Goal: Communication & Community: Answer question/provide support

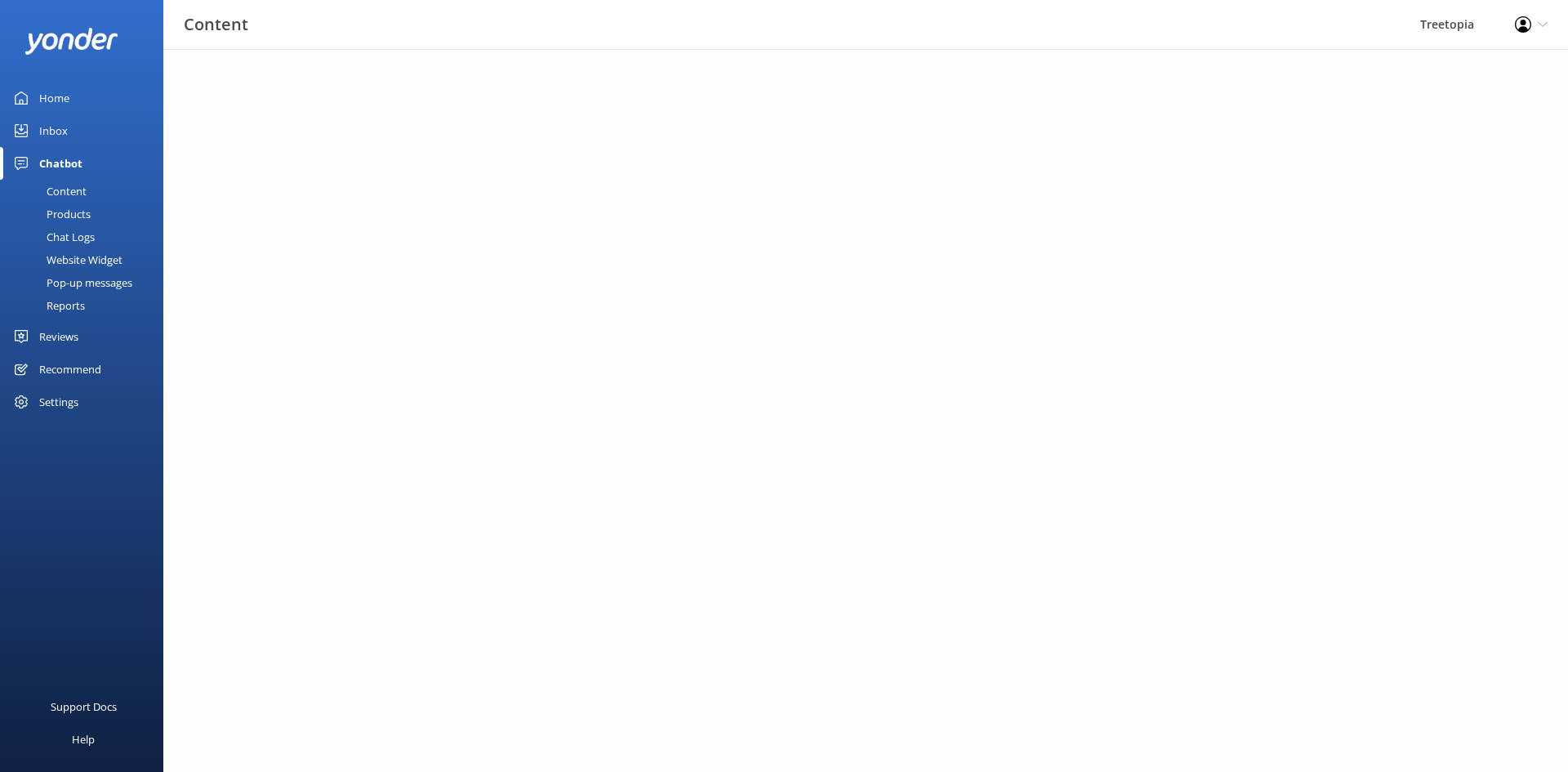
click at [59, 138] on div "Inbox" at bounding box center [54, 131] width 29 height 33
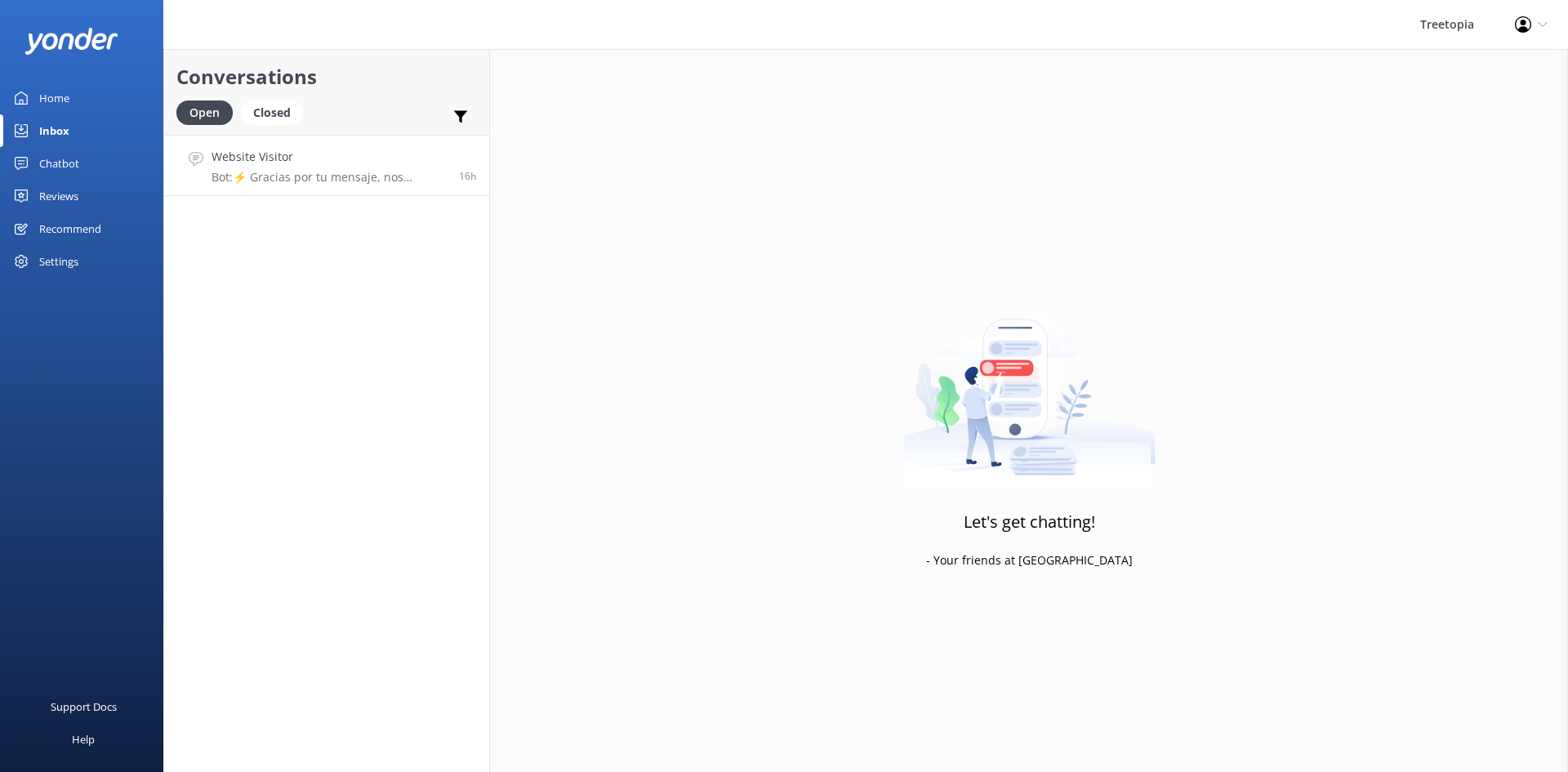
click at [317, 166] on div "Website Visitor Bot: ⚡ Gracias por tu mensaje, nos pondremos en contacto contig…" at bounding box center [329, 165] width 235 height 35
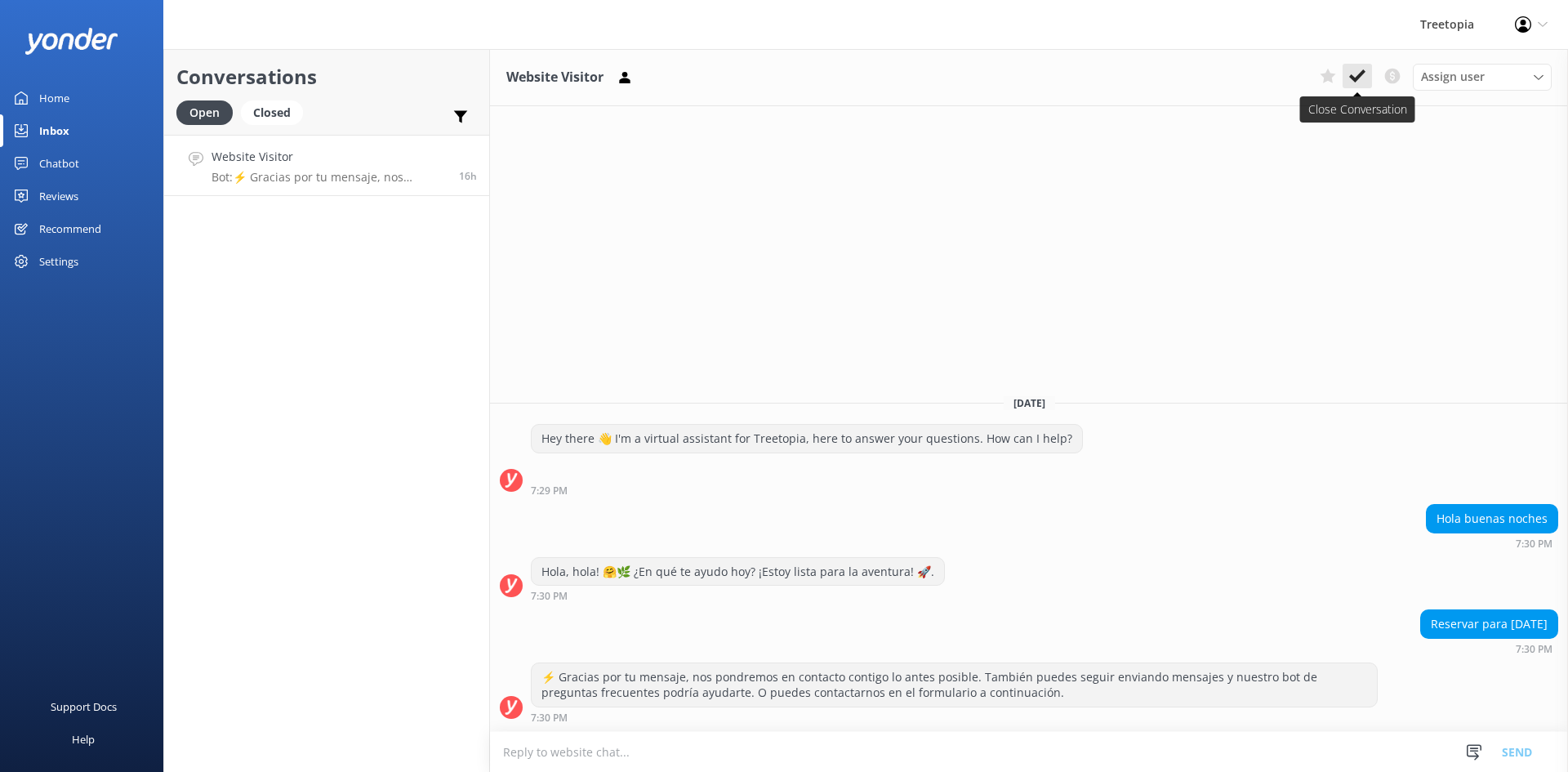
click at [1360, 78] on icon at bounding box center [1357, 76] width 16 height 16
